Goal: Check status: Check status

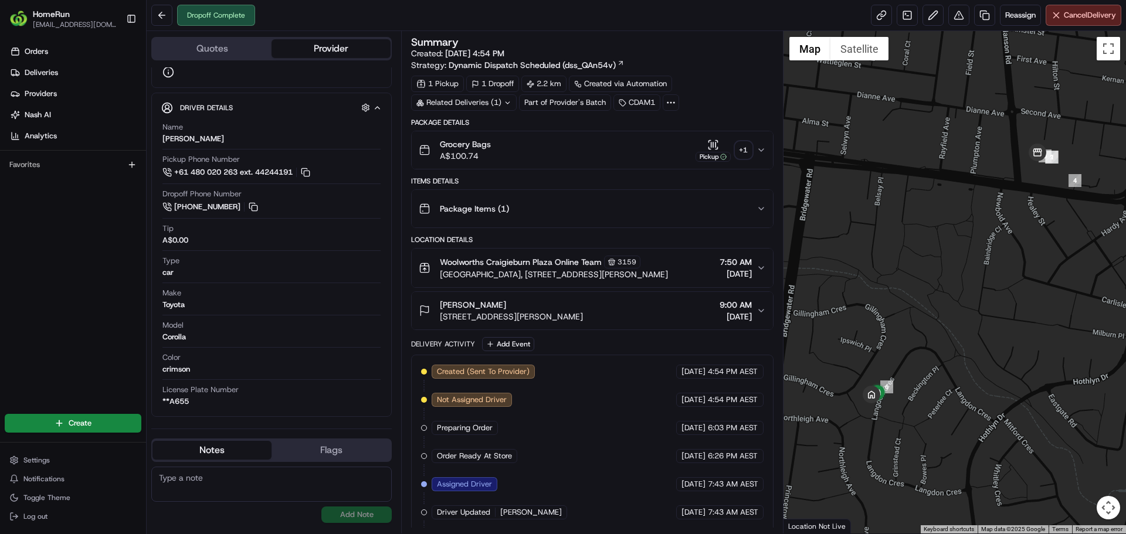
click at [745, 155] on div "+ 1" at bounding box center [744, 150] width 16 height 16
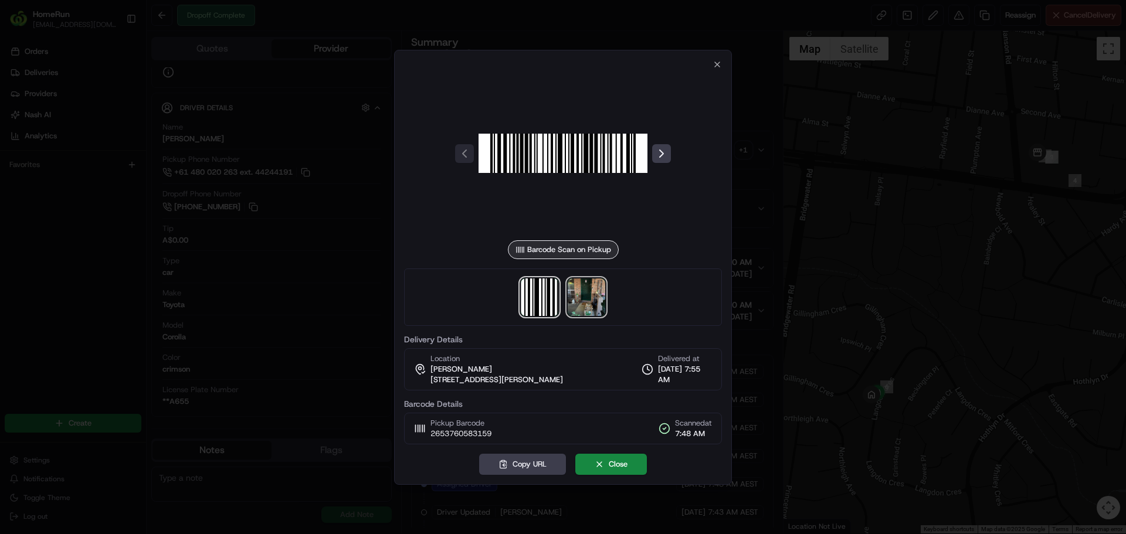
click at [588, 300] on img at bounding box center [587, 298] width 38 height 38
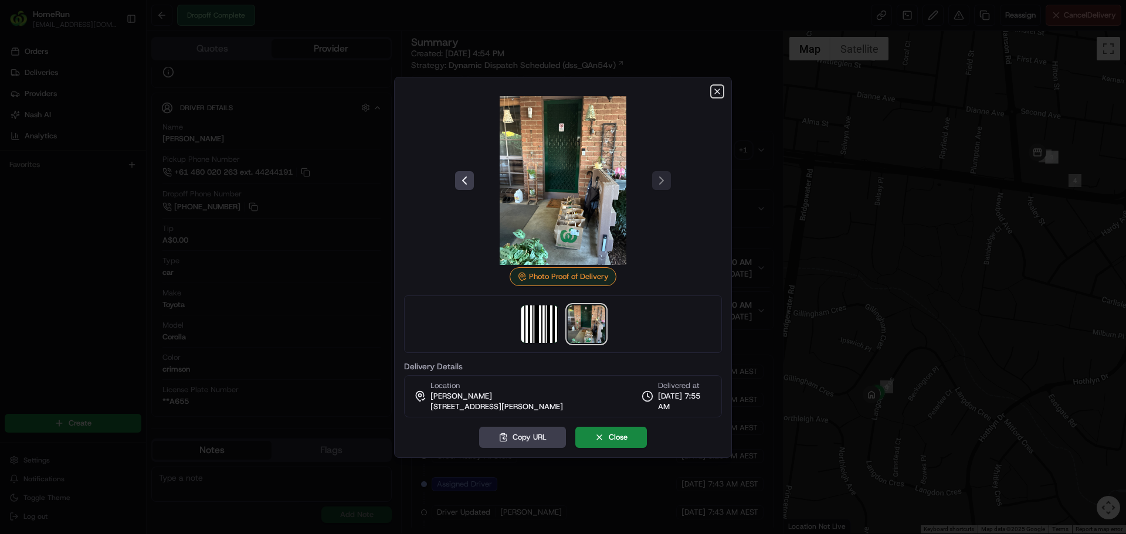
click at [719, 88] on icon "button" at bounding box center [717, 91] width 9 height 9
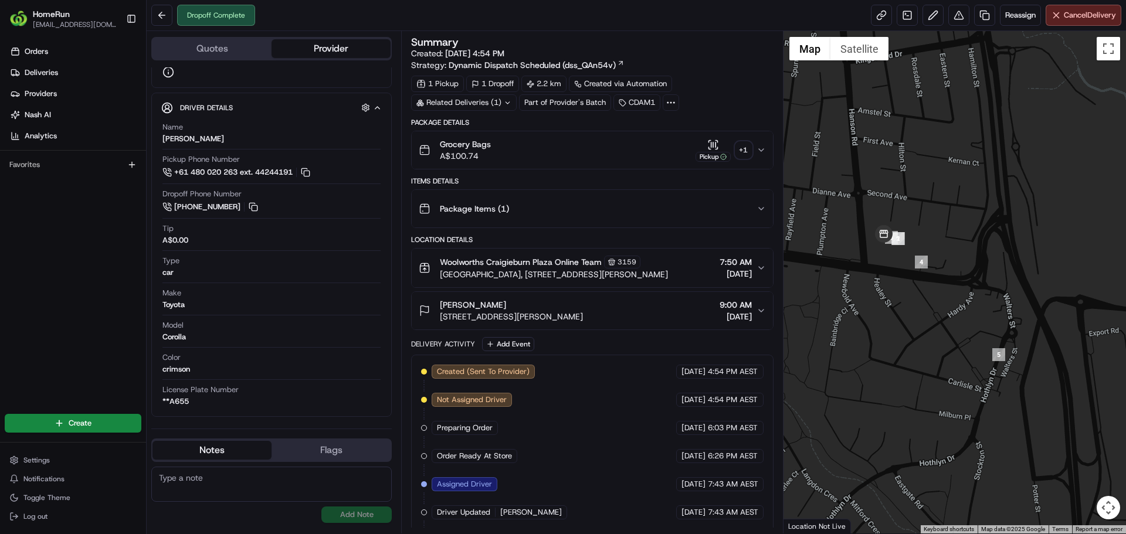
drag, startPoint x: 1043, startPoint y: 196, endPoint x: 889, endPoint y: 278, distance: 175.3
click at [889, 278] on div at bounding box center [955, 282] width 343 height 503
click at [1117, 44] on button "Toggle fullscreen view" at bounding box center [1108, 48] width 23 height 23
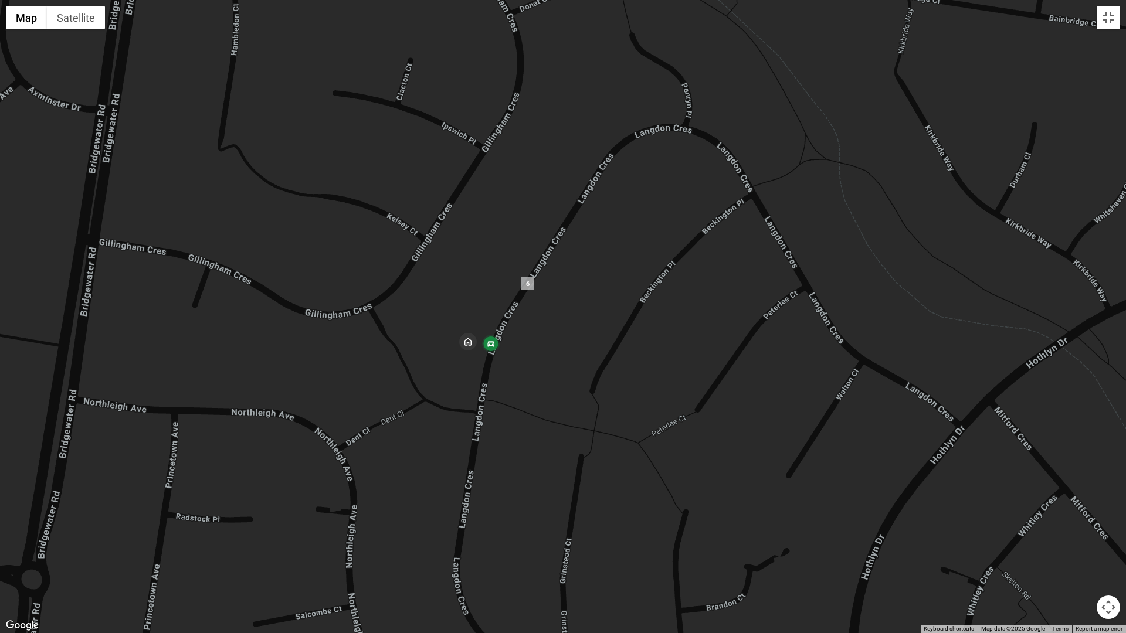
drag, startPoint x: 453, startPoint y: 394, endPoint x: 513, endPoint y: 392, distance: 59.9
click at [513, 392] on div at bounding box center [563, 316] width 1126 height 633
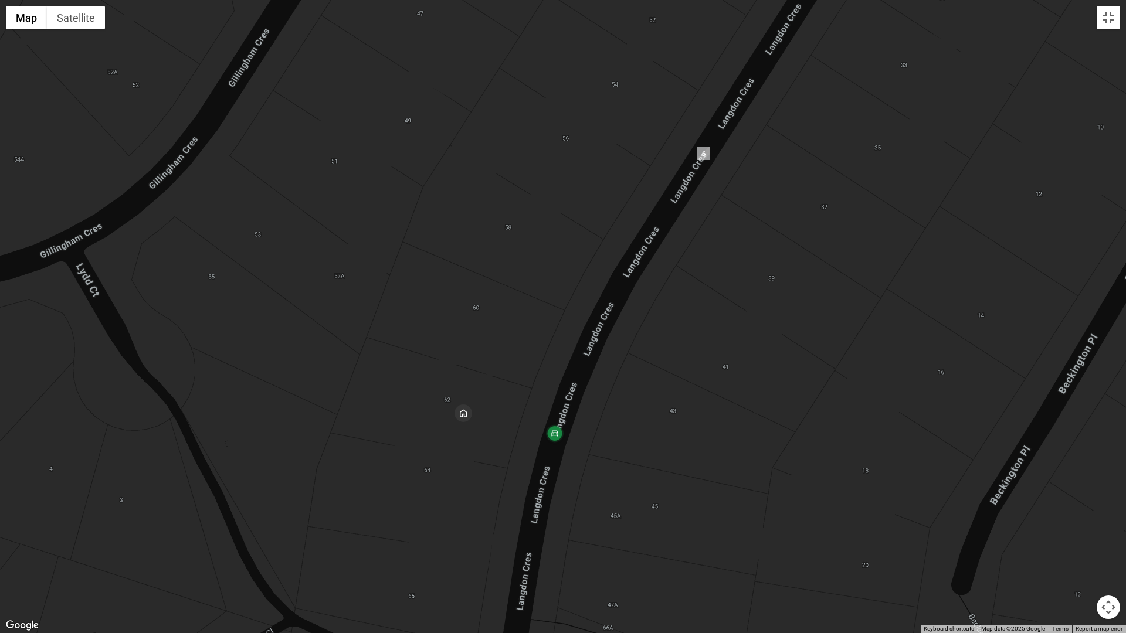
drag, startPoint x: 544, startPoint y: 280, endPoint x: 528, endPoint y: 300, distance: 25.0
click at [528, 300] on div at bounding box center [563, 316] width 1126 height 633
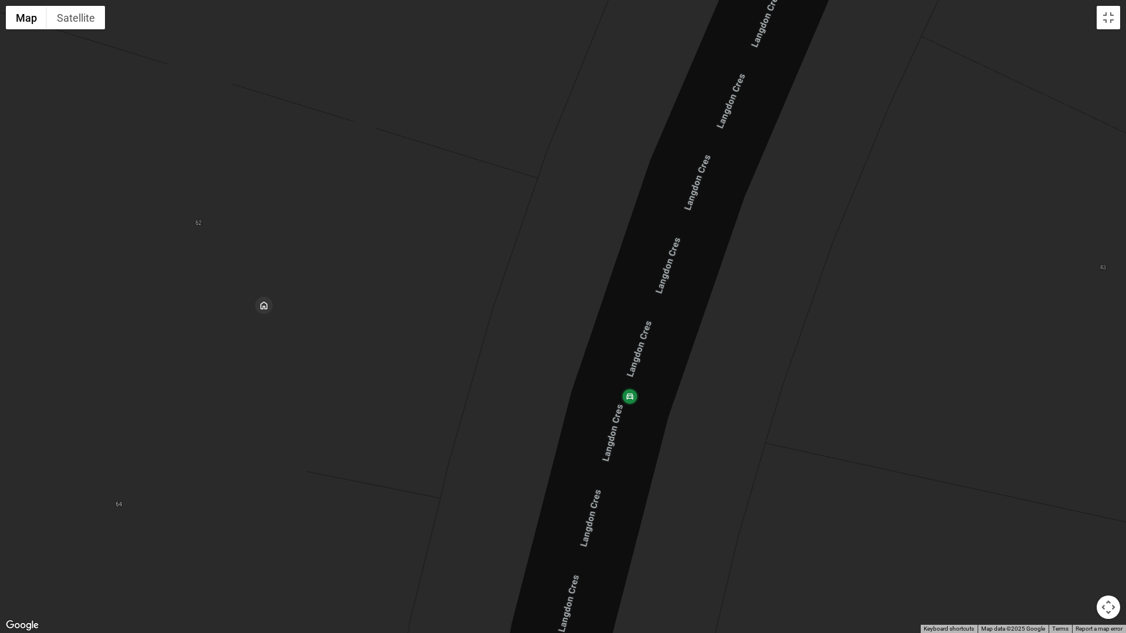
drag, startPoint x: 497, startPoint y: 464, endPoint x: 577, endPoint y: 346, distance: 142.0
click at [577, 346] on div at bounding box center [563, 316] width 1126 height 633
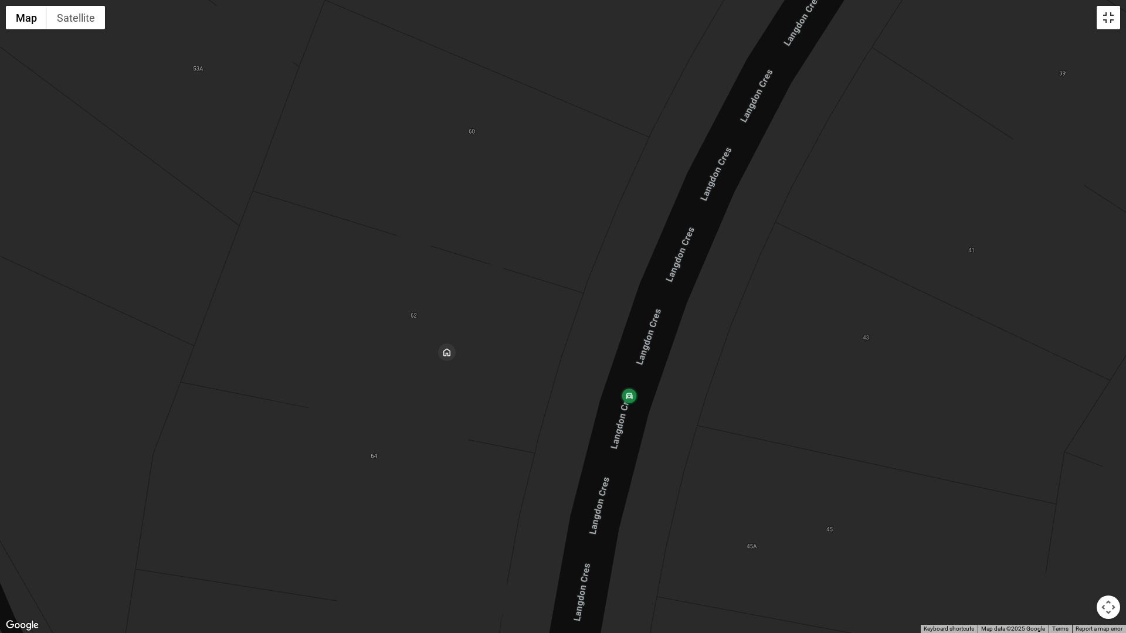
click at [1104, 28] on button "Toggle fullscreen view" at bounding box center [1108, 17] width 23 height 23
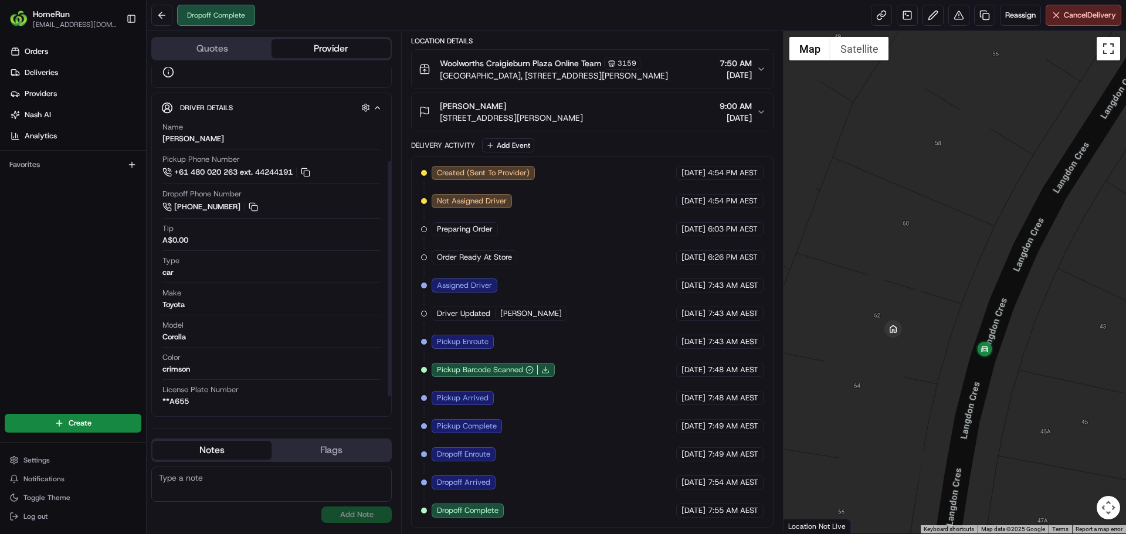
scroll to position [0, 0]
